Goal: Task Accomplishment & Management: Use online tool/utility

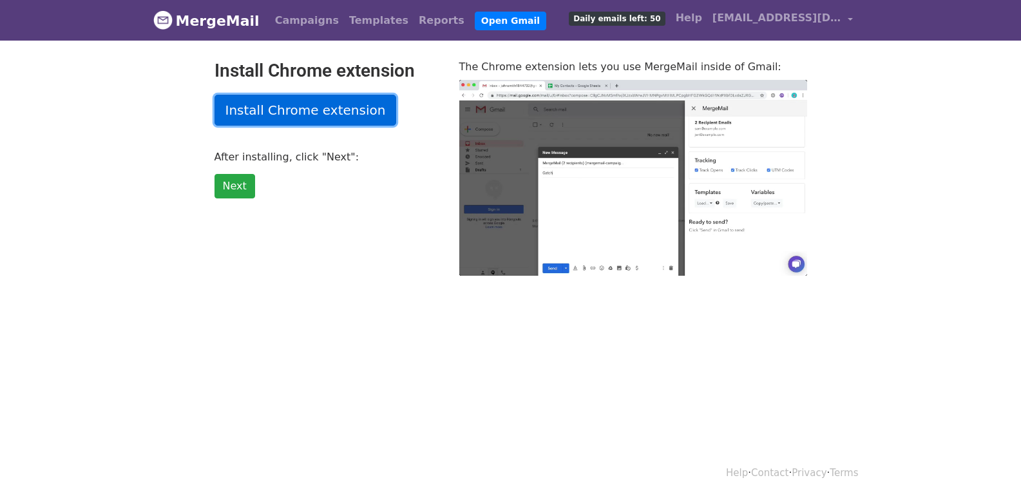
click at [326, 109] on link "Install Chrome extension" at bounding box center [306, 110] width 182 height 31
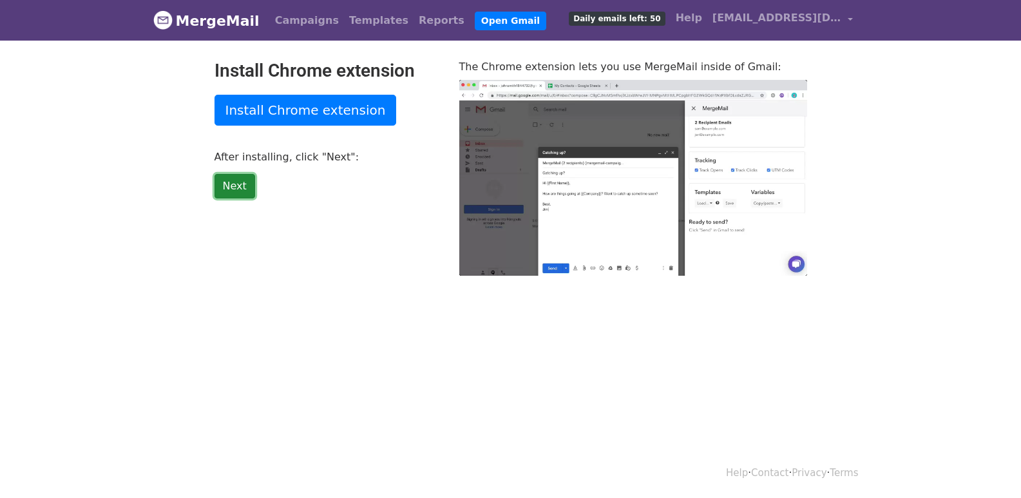
click at [225, 184] on link "Next" at bounding box center [235, 186] width 41 height 24
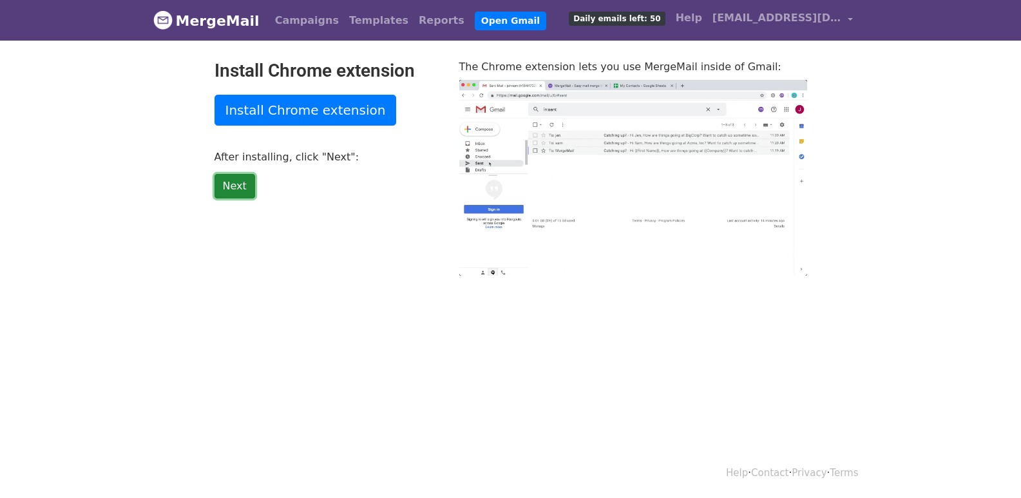
click at [225, 184] on link "Next" at bounding box center [235, 186] width 41 height 24
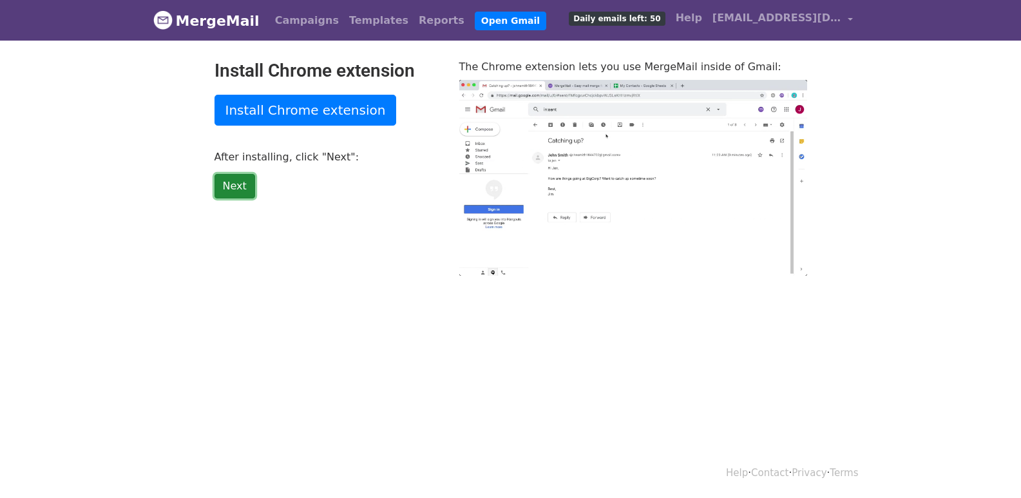
type input "14.38"
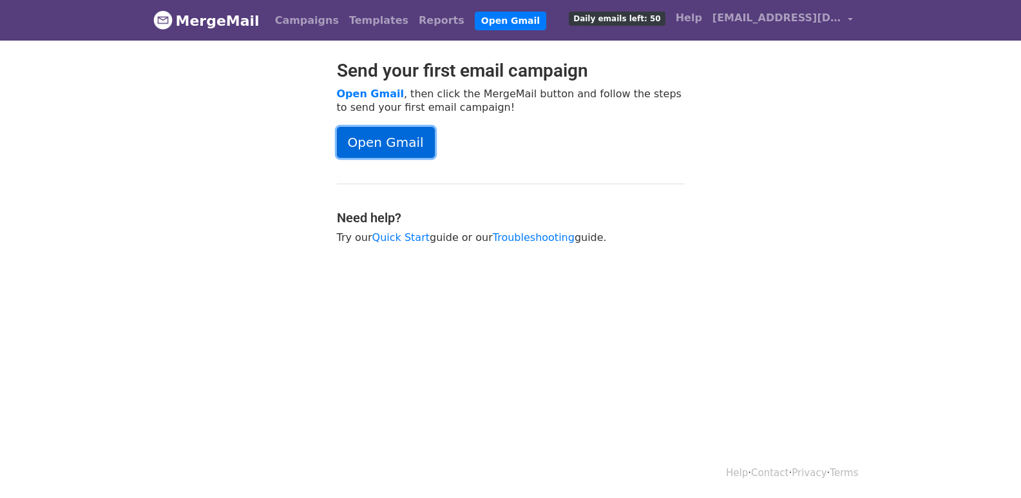
click at [394, 134] on link "Open Gmail" at bounding box center [386, 142] width 98 height 31
